Goal: Task Accomplishment & Management: Use online tool/utility

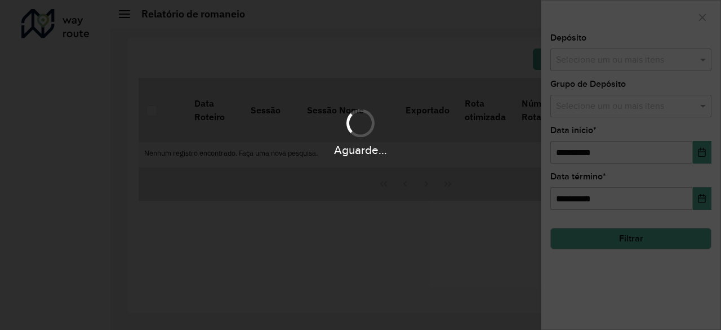
click at [655, 63] on div "Aguarde..." at bounding box center [360, 165] width 721 height 330
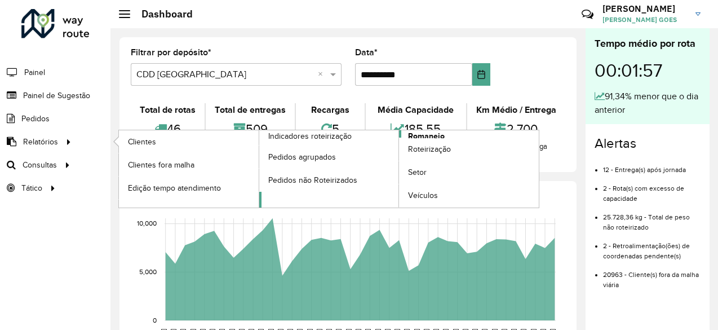
click at [438, 135] on span "Romaneio" at bounding box center [426, 136] width 37 height 12
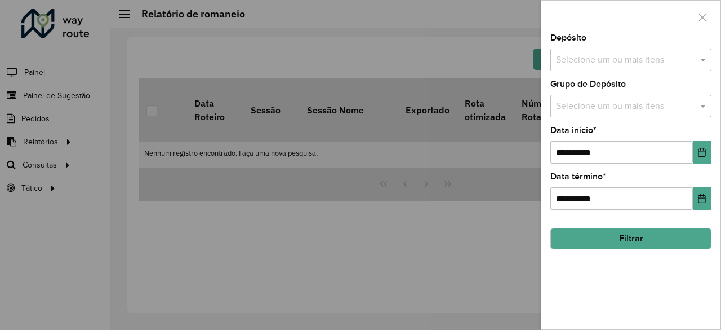
click at [668, 64] on input "text" at bounding box center [625, 61] width 144 height 14
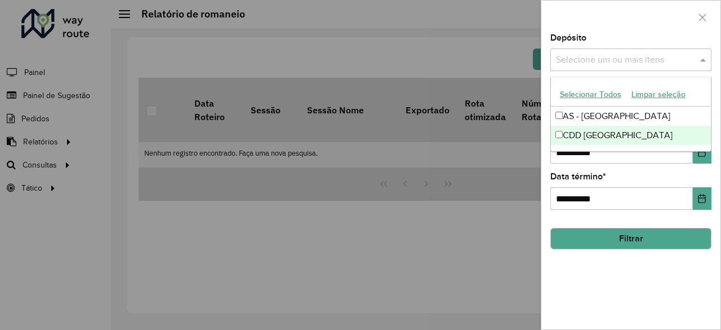
click at [573, 138] on div "CDD [GEOGRAPHIC_DATA]" at bounding box center [631, 135] width 161 height 19
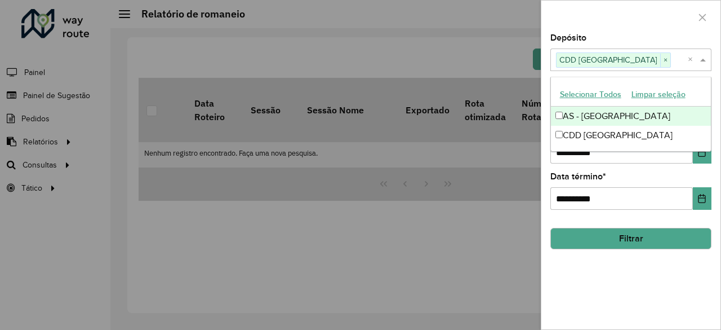
click at [621, 34] on div "Depósito Selecione um ou mais itens CDD Fortaleza × ×" at bounding box center [630, 52] width 161 height 37
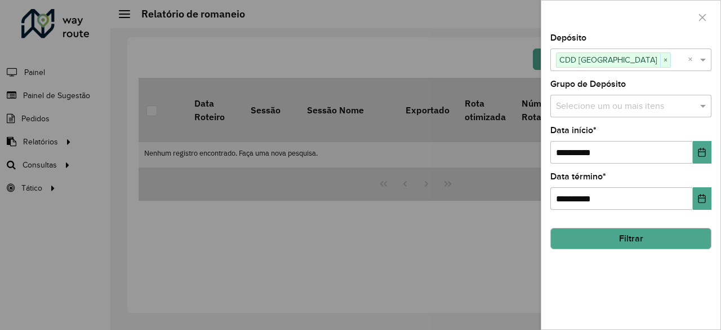
click at [628, 102] on input "text" at bounding box center [625, 107] width 144 height 14
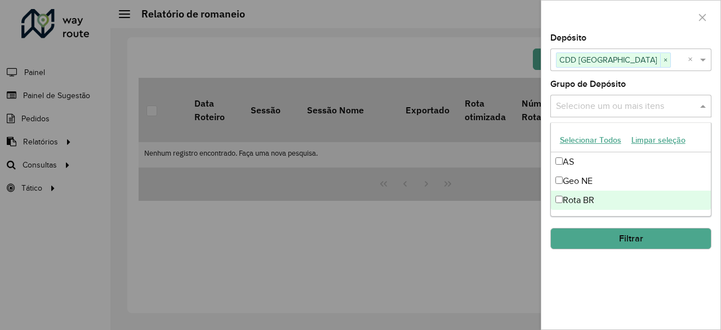
click at [583, 196] on div "Rota BR" at bounding box center [631, 199] width 161 height 19
click at [615, 286] on div "**********" at bounding box center [630, 181] width 179 height 295
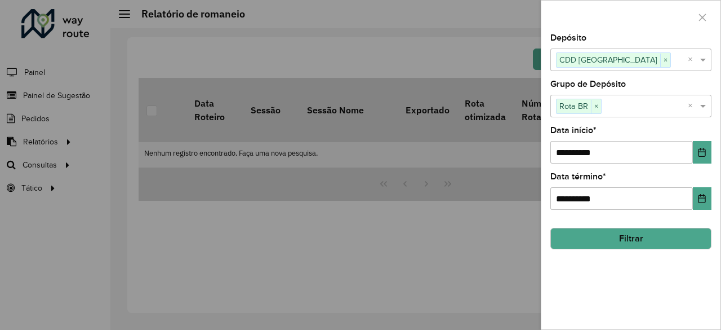
click at [623, 233] on button "Filtrar" at bounding box center [630, 238] width 161 height 21
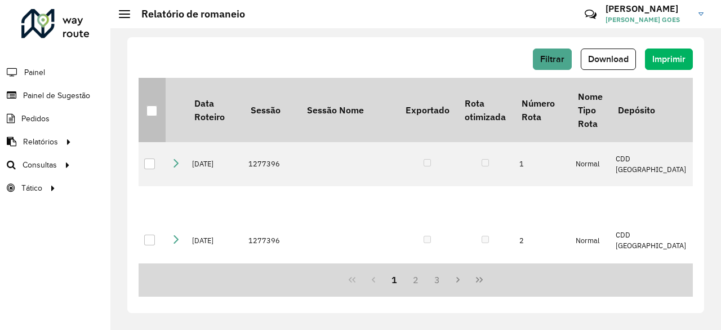
click at [154, 111] on div at bounding box center [151, 110] width 11 height 11
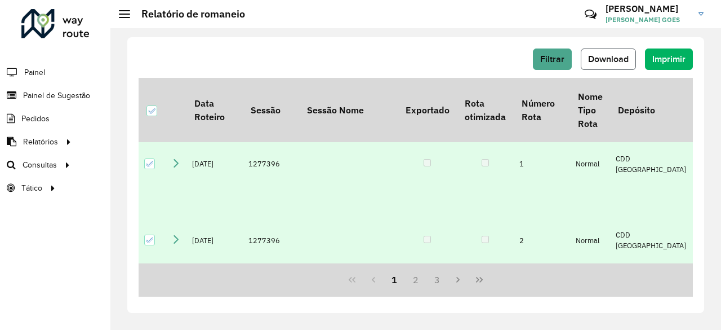
click at [611, 68] on button "Download" at bounding box center [608, 58] width 55 height 21
